Goal: Transaction & Acquisition: Purchase product/service

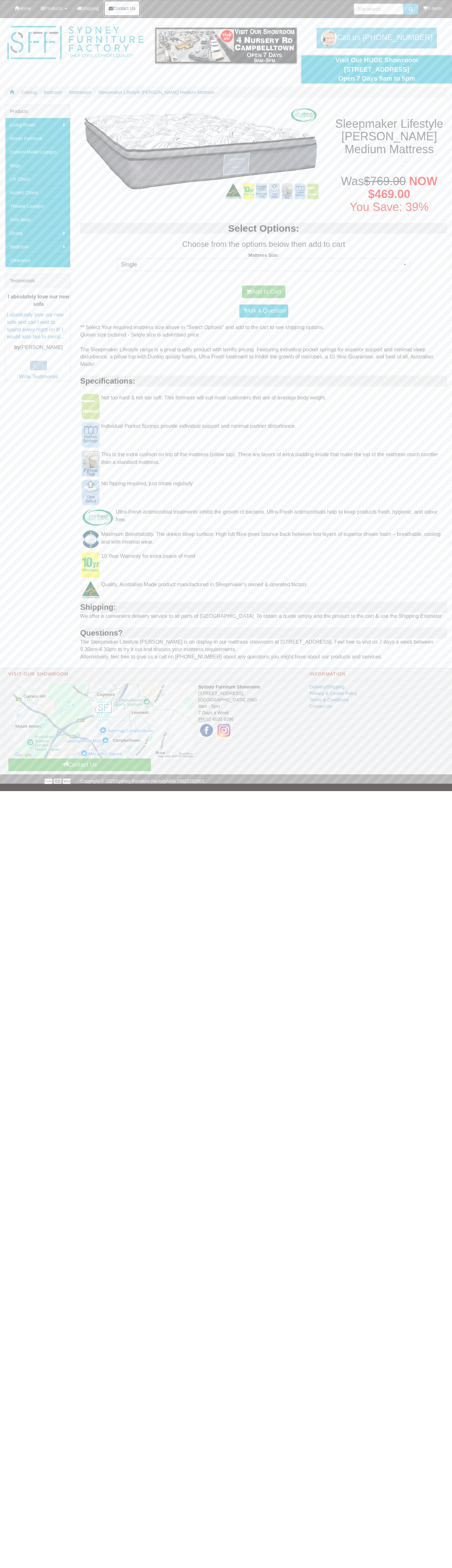
click at [127, 9] on span "Contact Us" at bounding box center [124, 9] width 23 height 5
click at [264, 292] on button "Add to Cart" at bounding box center [263, 292] width 43 height 13
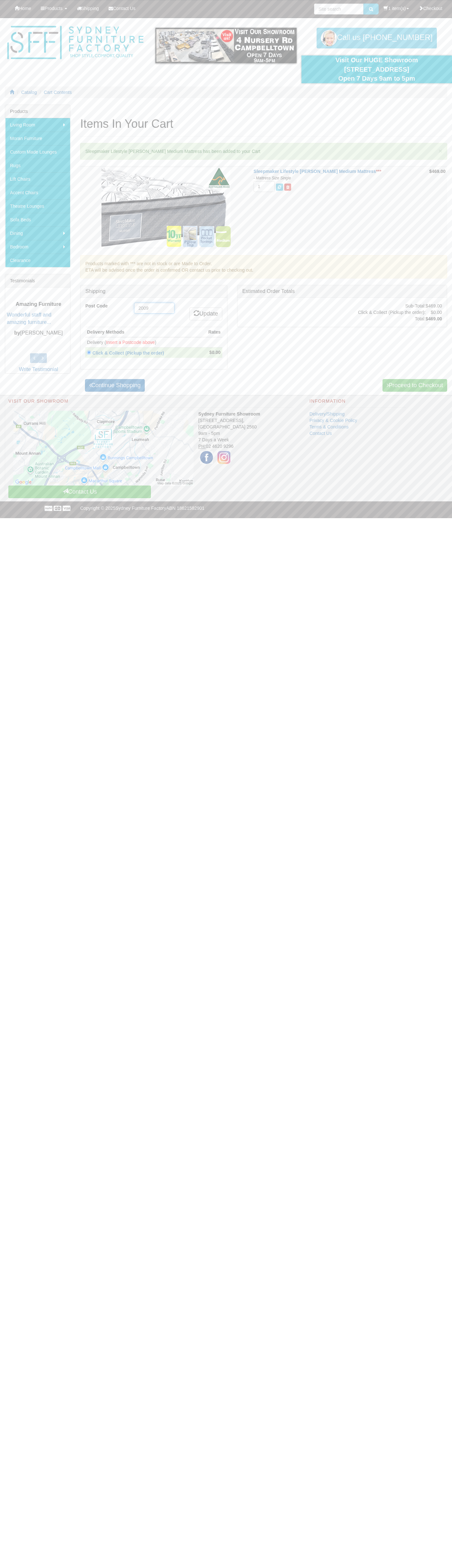
click at [154, 308] on input "2009" at bounding box center [154, 308] width 40 height 11
type input "2009"
click at [205, 314] on link "Update" at bounding box center [206, 313] width 33 height 13
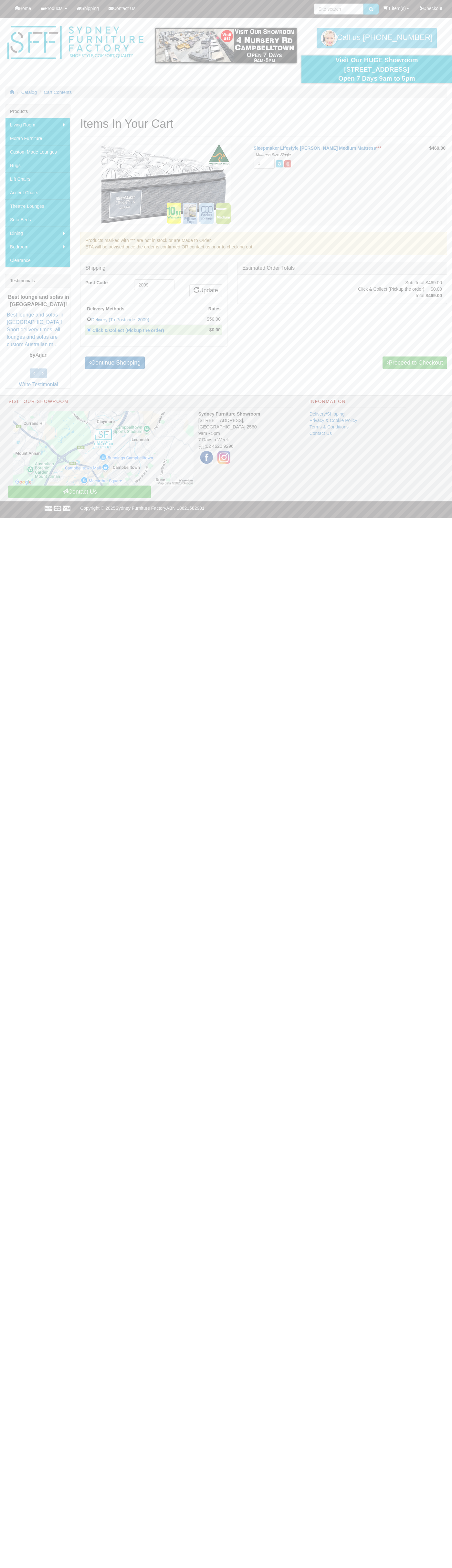
click at [89, 319] on input "radio" at bounding box center [89, 319] width 4 height 4
click at [142, 320] on link "Delivery (To Postcode: 2009)" at bounding box center [119, 320] width 58 height 5
click at [149, 319] on link "Delivery (To Postcode: 2009)" at bounding box center [119, 320] width 58 height 5
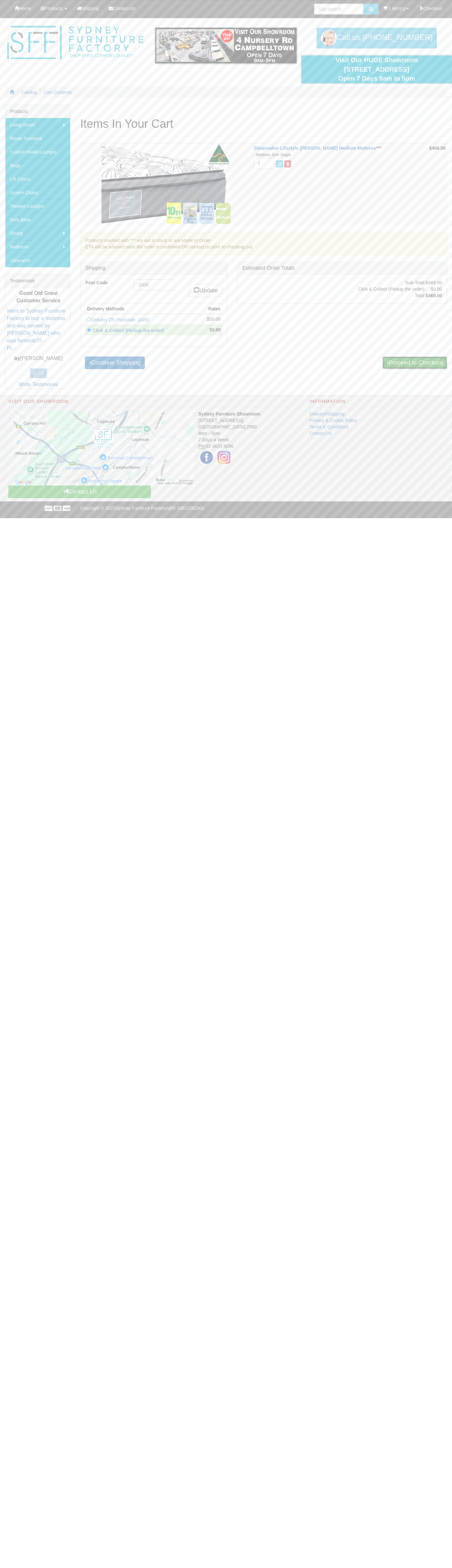
click at [414, 363] on link "Proceed to Checkout" at bounding box center [415, 363] width 65 height 13
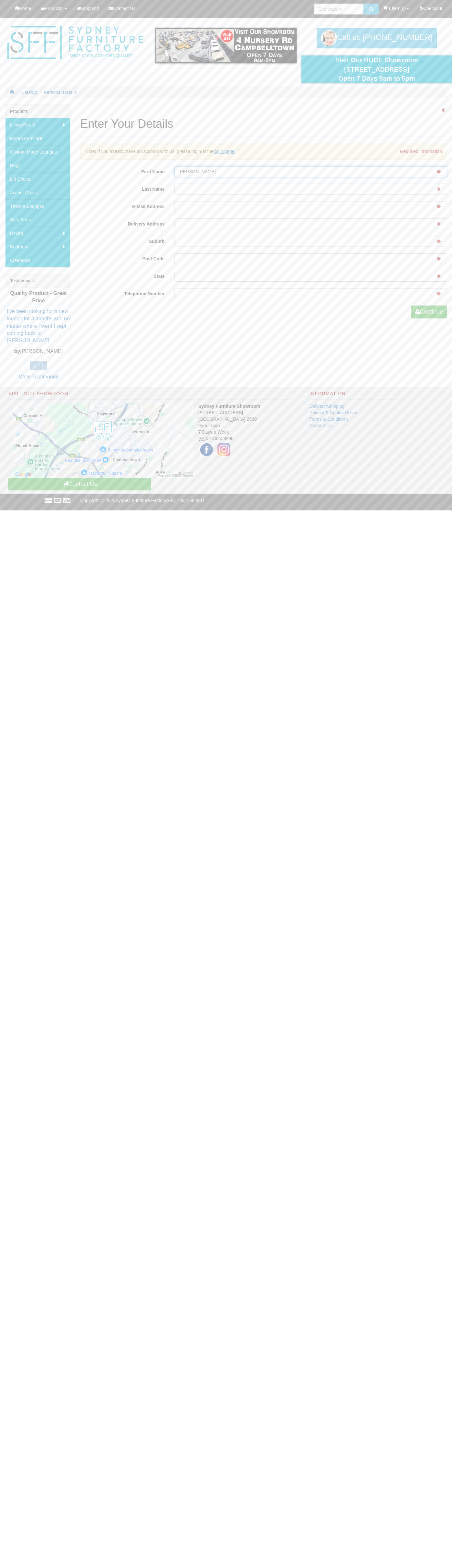
type input "[PERSON_NAME]"
type input "[EMAIL_ADDRESS][DOMAIN_NAME]"
type input "pyrmont"
type input "2009"
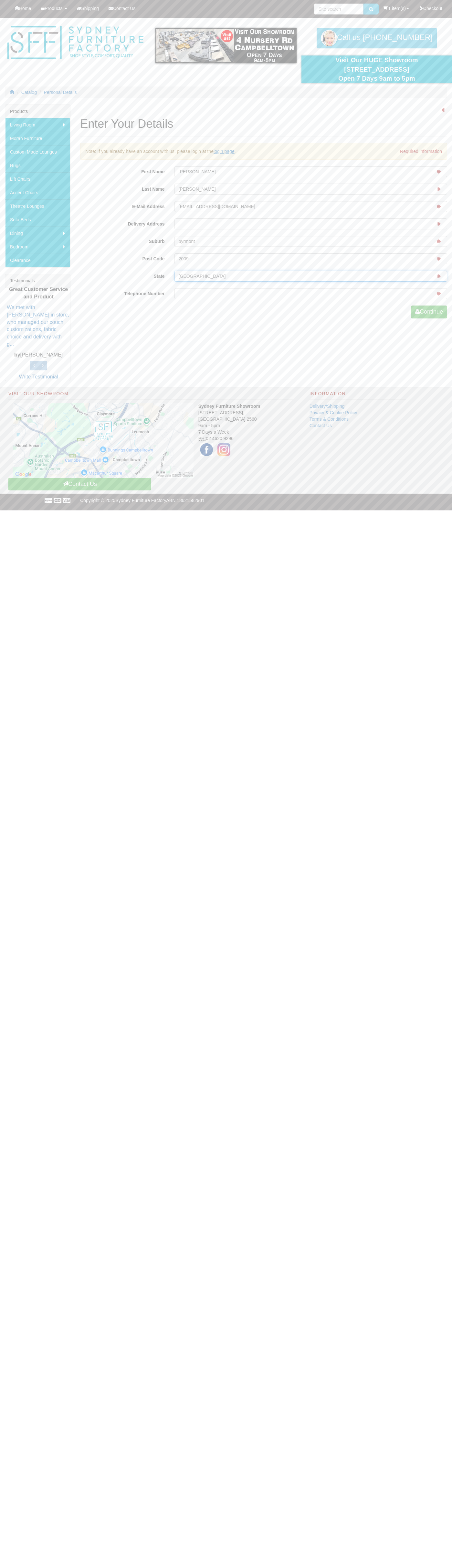
type input "nsw"
type input "0293744000"
click at [428, 312] on button "Continue" at bounding box center [428, 312] width 36 height 13
type input "John"
type input "Smith"
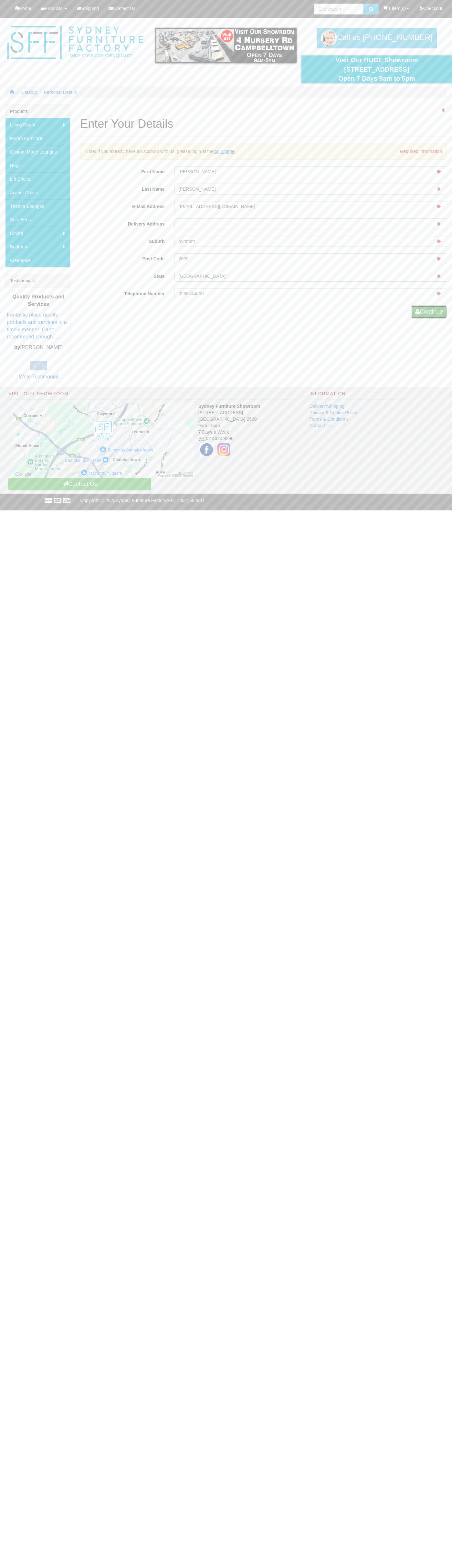
click at [428, 312] on button "Continue" at bounding box center [428, 312] width 36 height 13
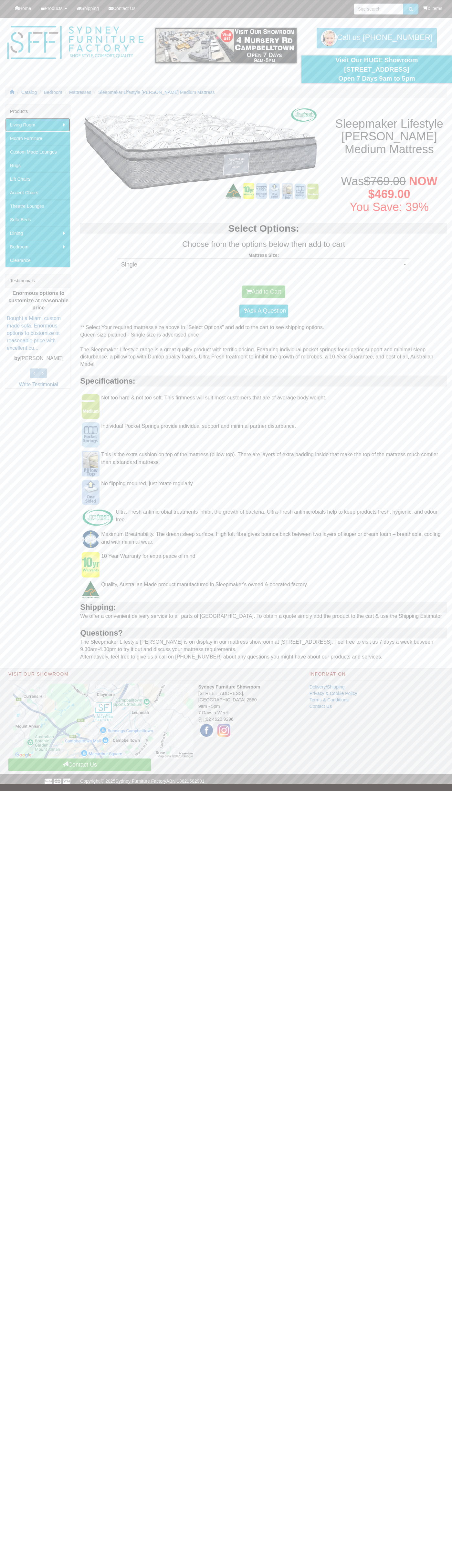
click at [38, 125] on link "Living Room" at bounding box center [37, 125] width 65 height 13
click at [101, 125] on link "Lounges" at bounding box center [101, 125] width 61 height 13
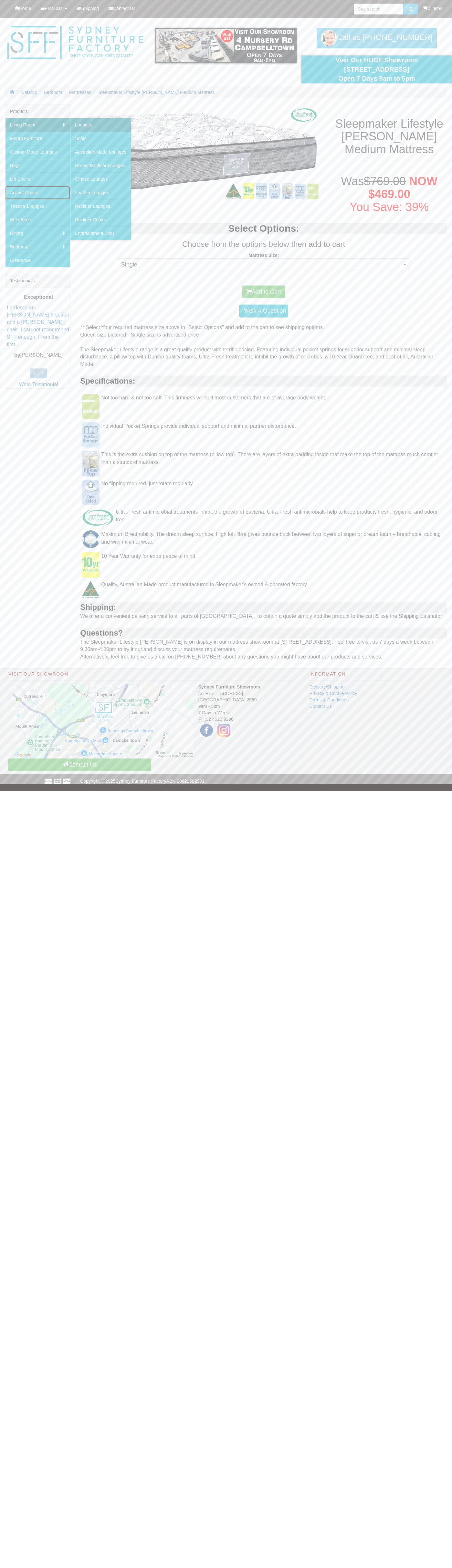
click at [38, 192] on link "Accent Chairs" at bounding box center [37, 192] width 65 height 13
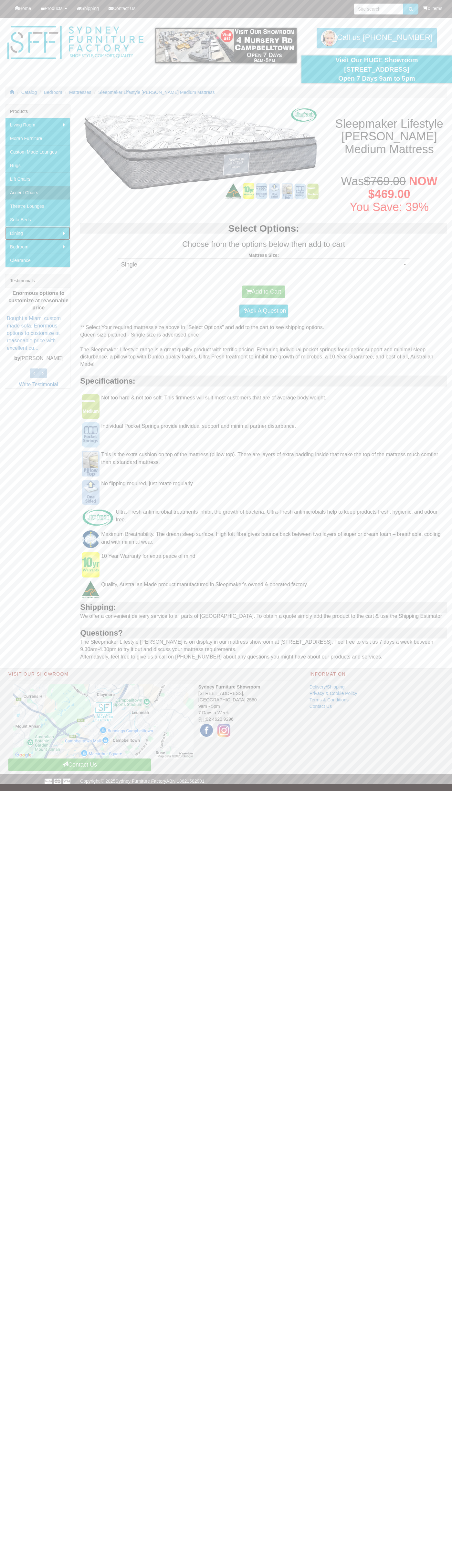
click at [38, 233] on link "Dining" at bounding box center [37, 233] width 65 height 13
click at [97, 233] on link "Dining Chairs" at bounding box center [97, 233] width 54 height 13
click at [38, 247] on link "Bedroom" at bounding box center [37, 247] width 65 height 13
click at [99, 247] on link "Mattresses" at bounding box center [98, 247] width 56 height 13
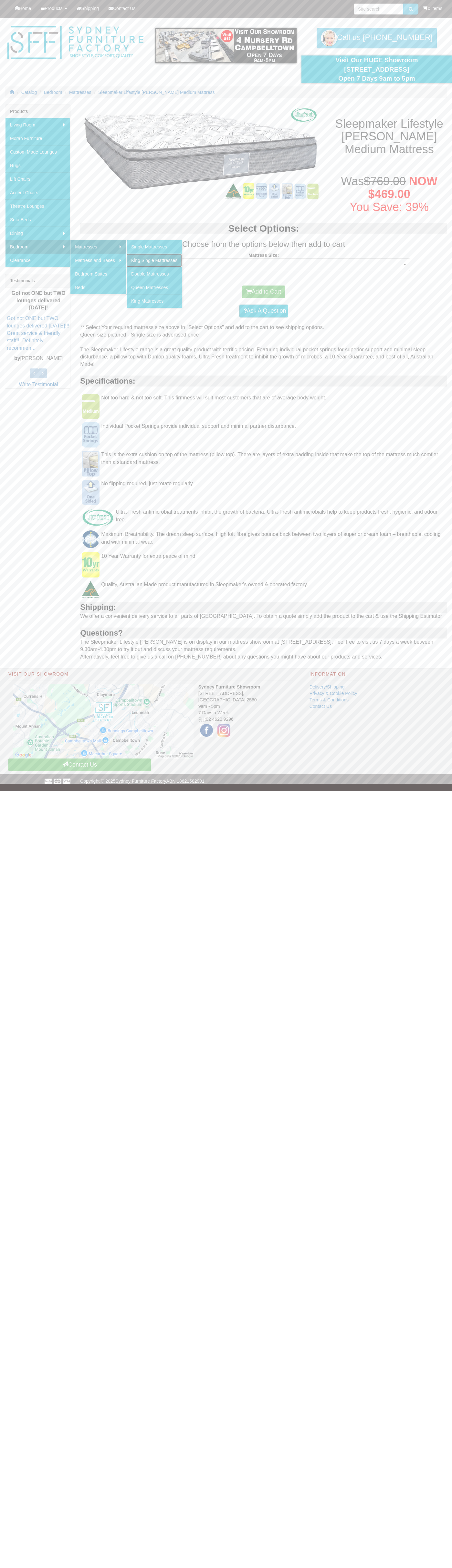
click at [155, 261] on link "King Single Mattresses" at bounding box center [154, 261] width 55 height 13
click at [99, 261] on link "Mattress and Bases" at bounding box center [98, 261] width 56 height 13
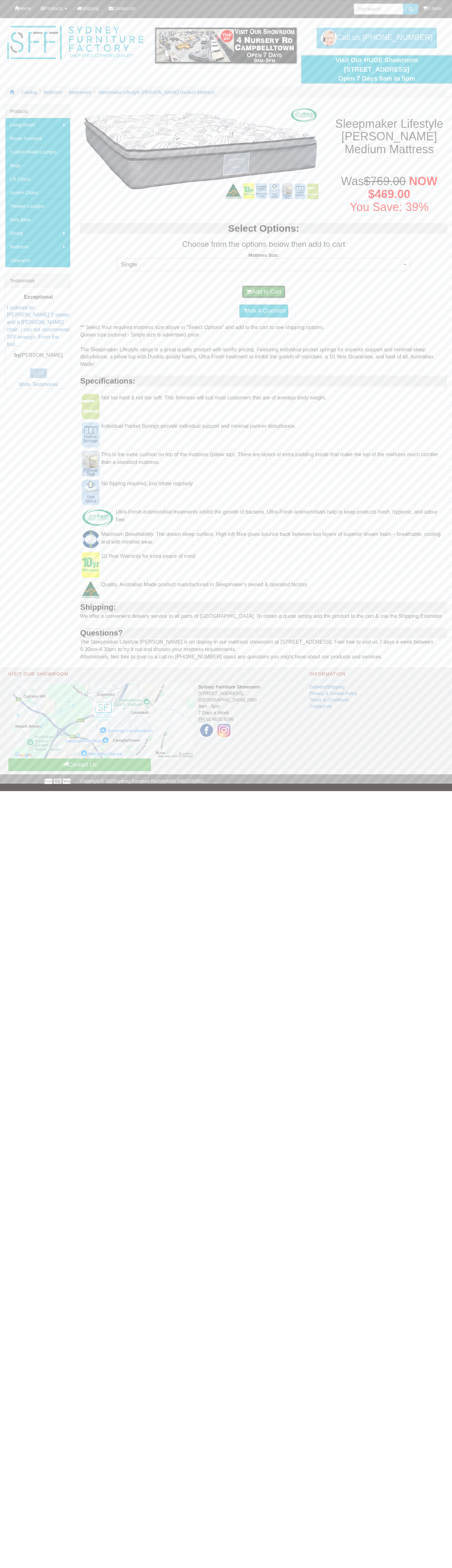
click at [264, 292] on button "Add to Cart" at bounding box center [263, 292] width 43 height 13
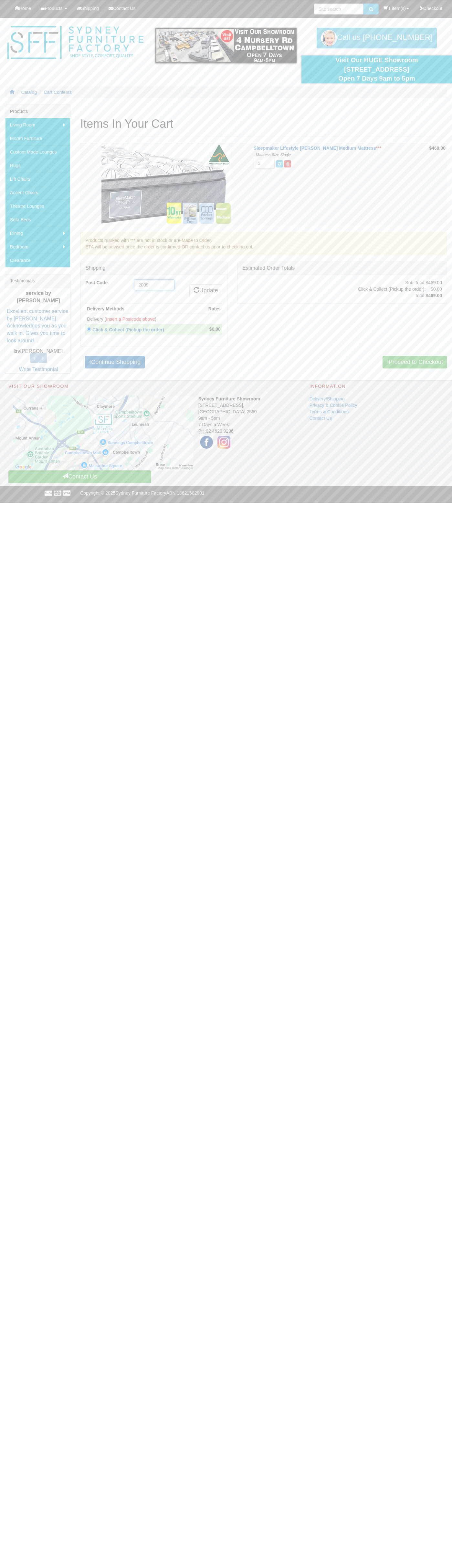
click at [154, 285] on input "2009" at bounding box center [154, 285] width 40 height 11
type input "2009"
click at [205, 291] on link "Update" at bounding box center [206, 290] width 33 height 13
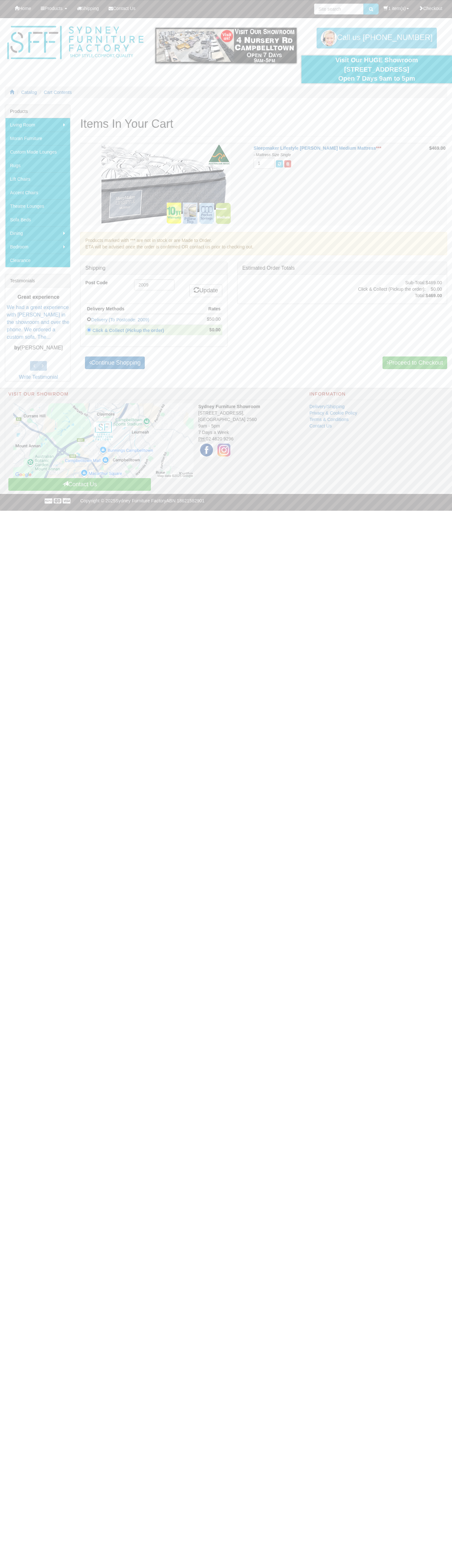
click at [89, 319] on input "radio" at bounding box center [89, 319] width 4 height 4
click at [142, 320] on link "Delivery (To Postcode: 2009)" at bounding box center [119, 320] width 58 height 5
click at [149, 319] on link "Delivery (To Postcode: 2009)" at bounding box center [119, 320] width 58 height 5
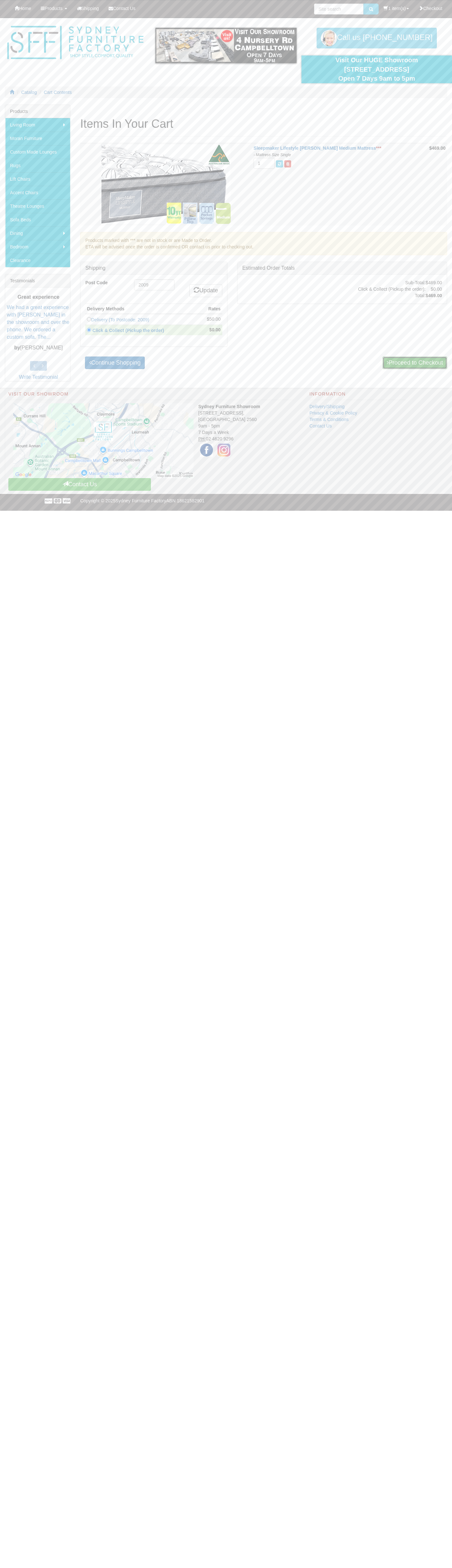
click at [414, 363] on link "Proceed to Checkout" at bounding box center [415, 363] width 65 height 13
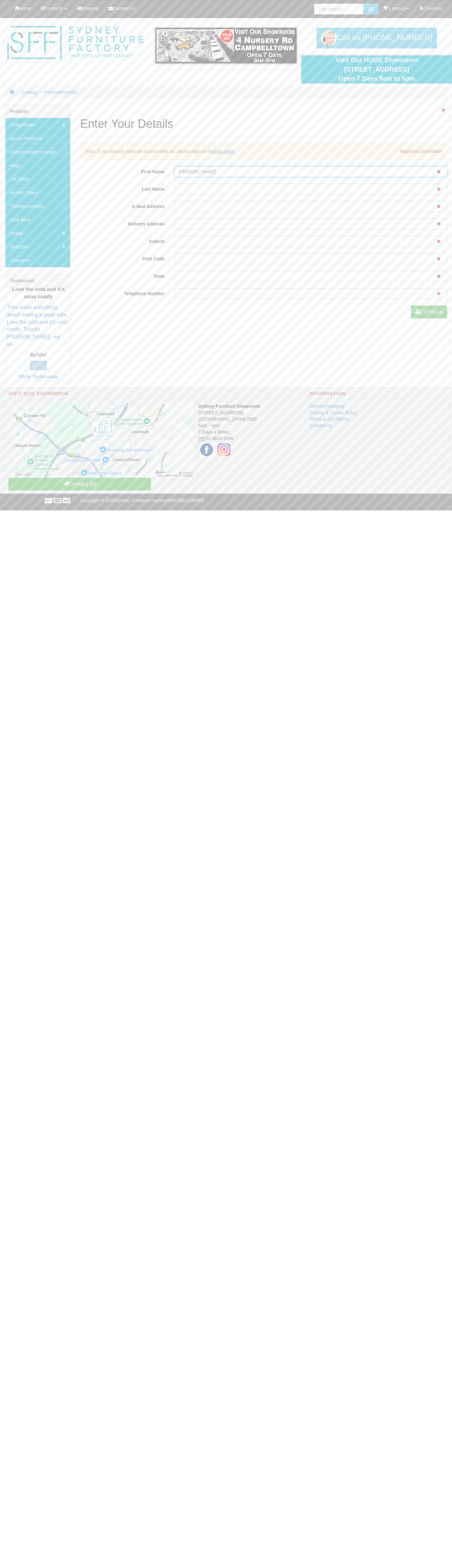
type input "John"
type input "Smith"
type input "johnsmith010@storebotmail.joonix.net"
type input "pyrmont"
type input "2009"
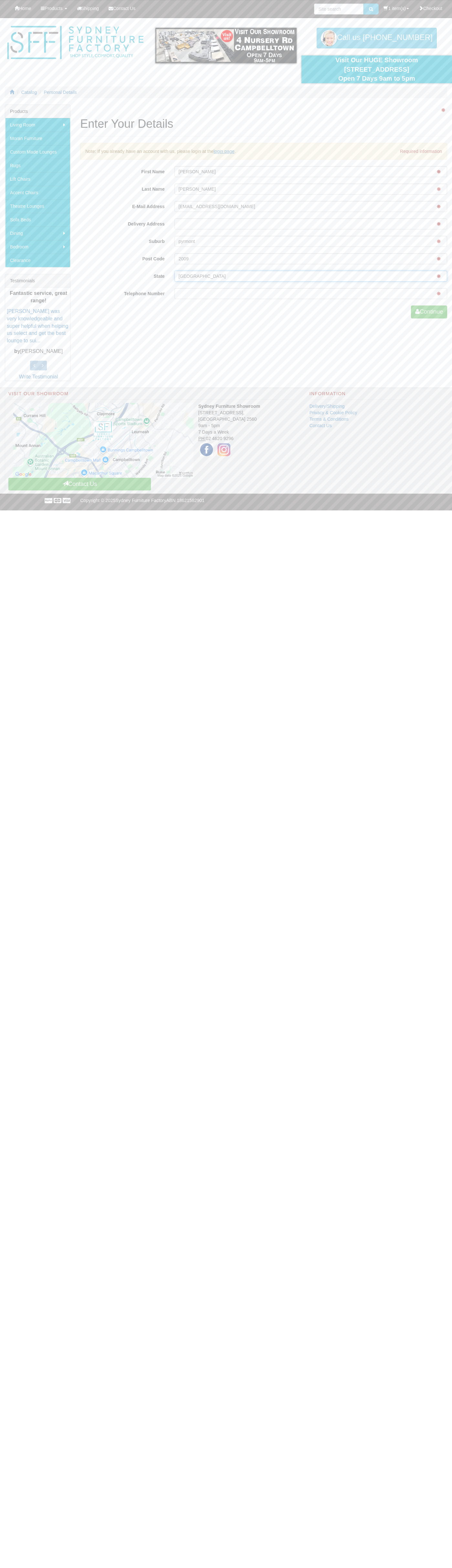
type input "nsw"
type input "0293744000"
click at [428, 312] on button "Continue" at bounding box center [428, 312] width 36 height 13
type input "John"
type input "Smith"
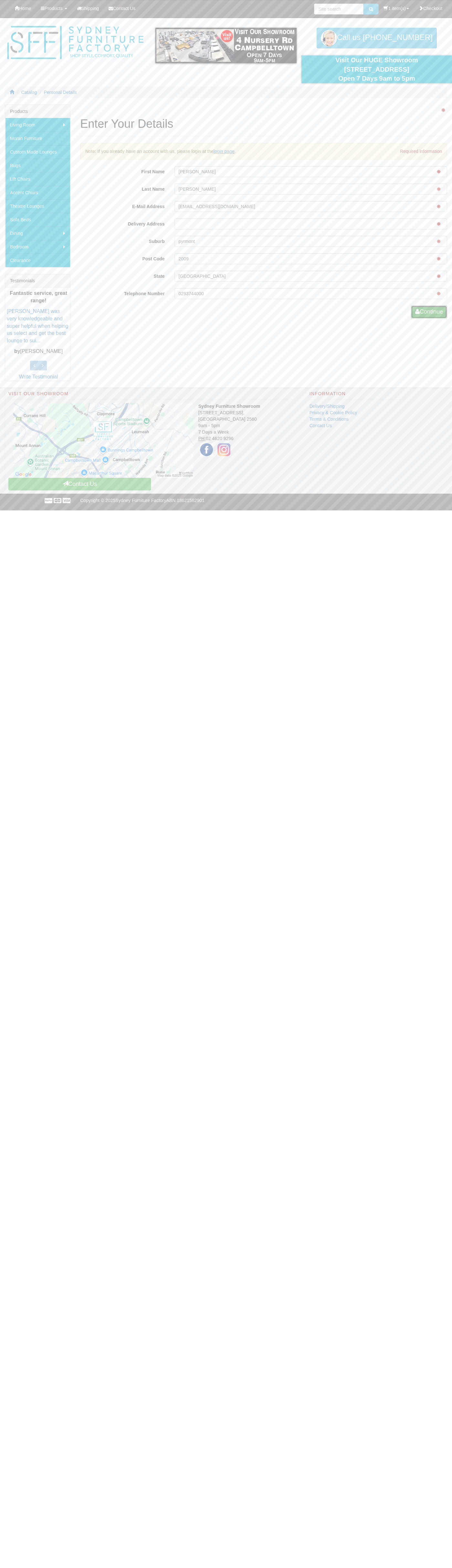
click at [428, 312] on button "Continue" at bounding box center [428, 312] width 36 height 13
